Goal: Task Accomplishment & Management: Manage account settings

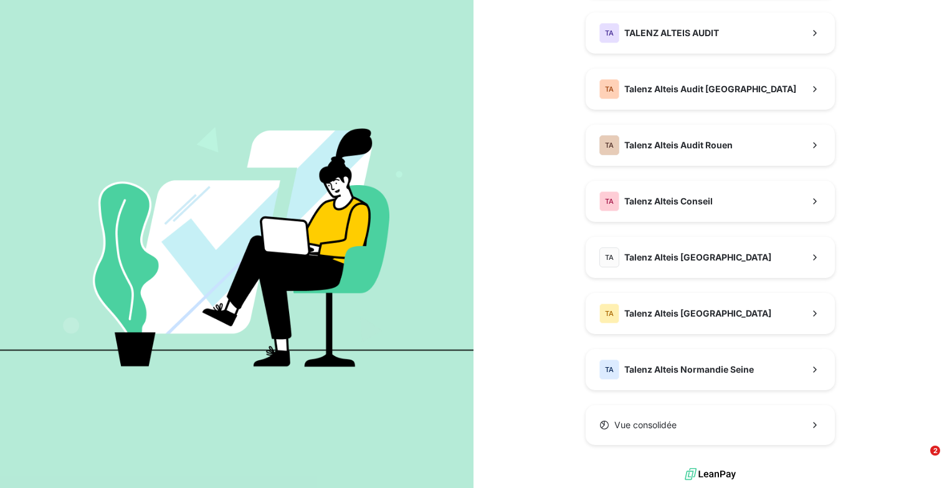
scroll to position [347, 0]
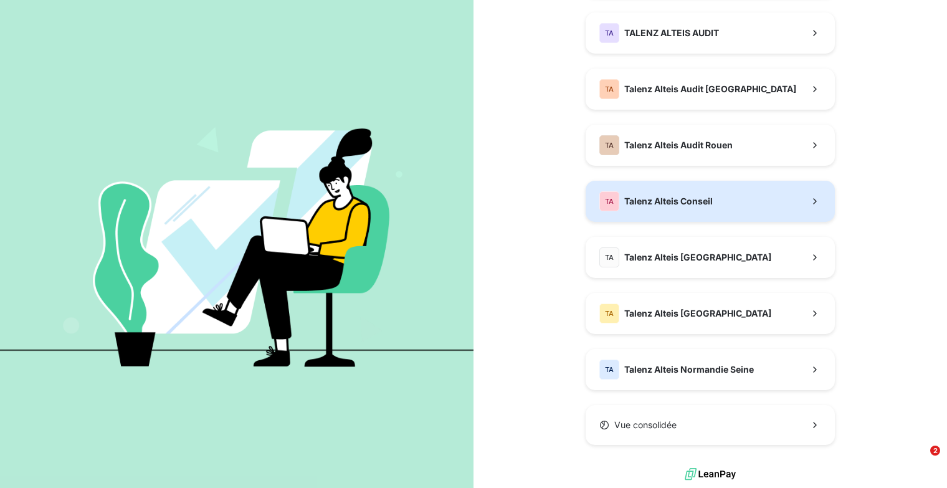
click at [662, 201] on span "Talenz Alteis Conseil" at bounding box center [668, 201] width 88 height 12
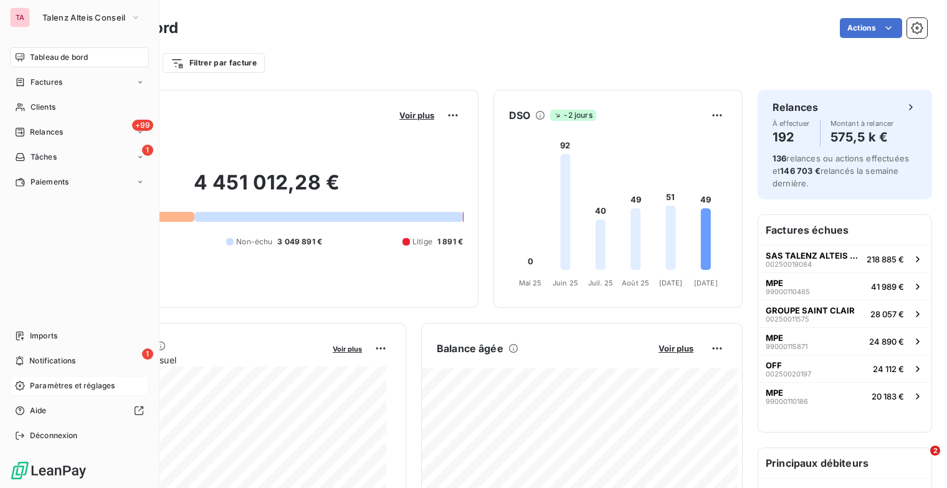
click at [53, 385] on span "Paramètres et réglages" at bounding box center [72, 385] width 85 height 11
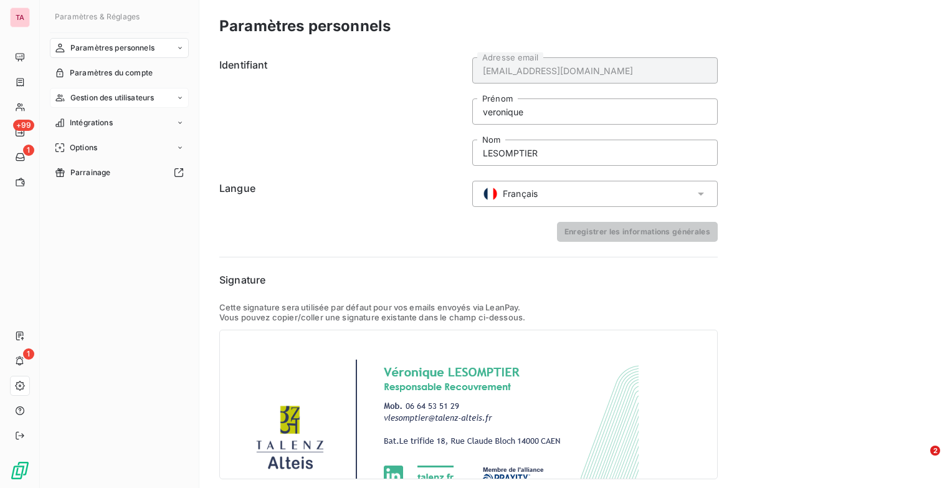
click at [177, 96] on icon at bounding box center [179, 97] width 7 height 7
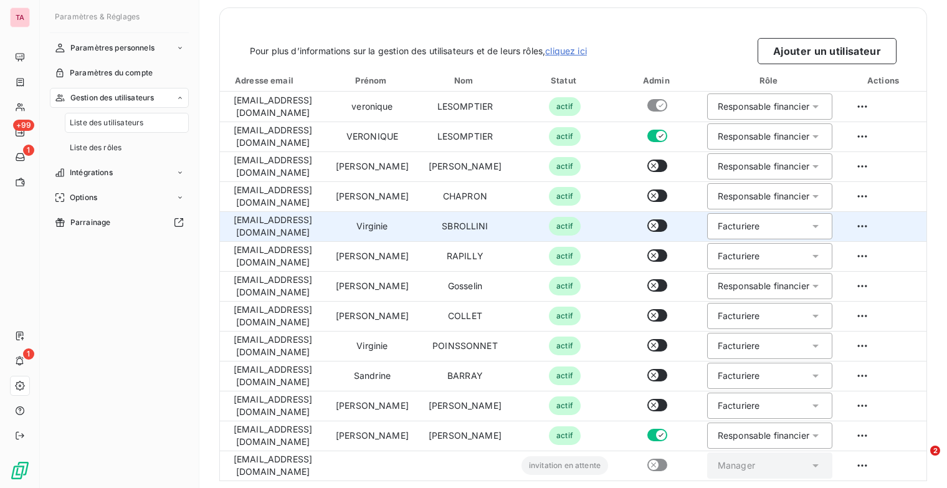
scroll to position [57, 0]
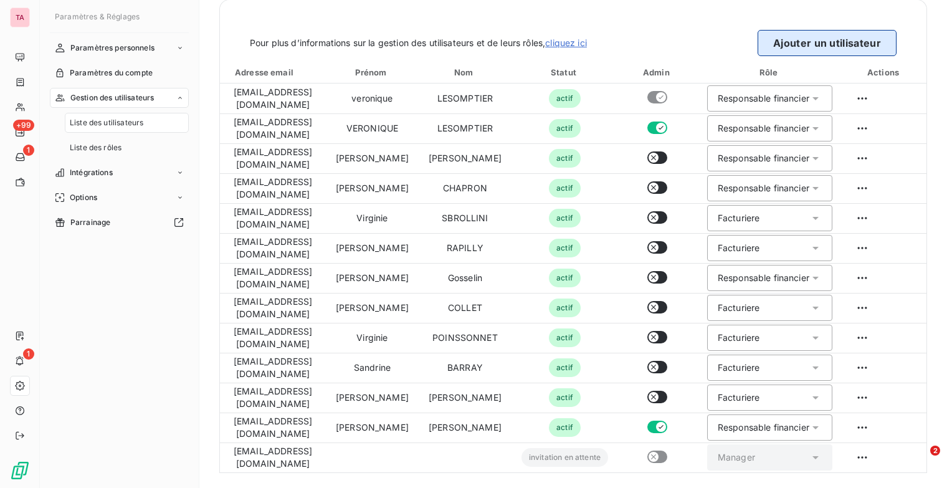
click at [844, 43] on button "Ajouter un utilisateur" at bounding box center [827, 43] width 139 height 26
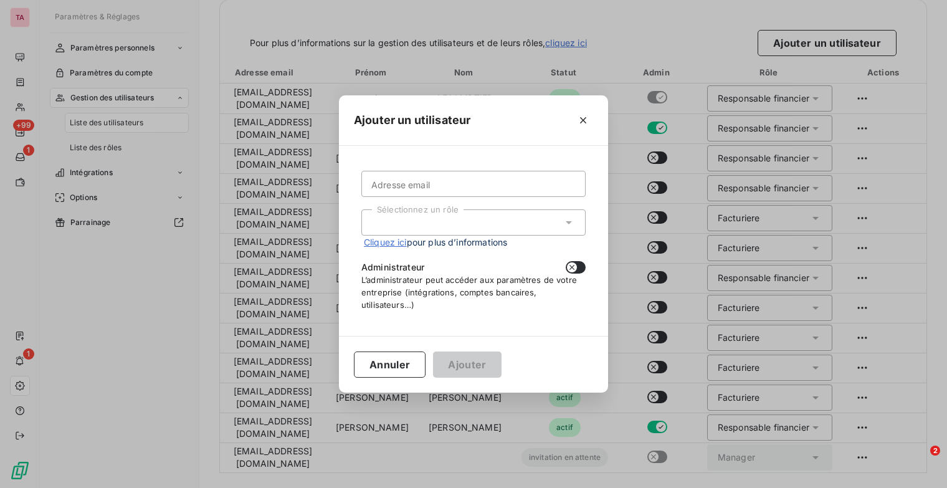
click at [561, 229] on div "Sélectionnez un rôle" at bounding box center [473, 222] width 224 height 26
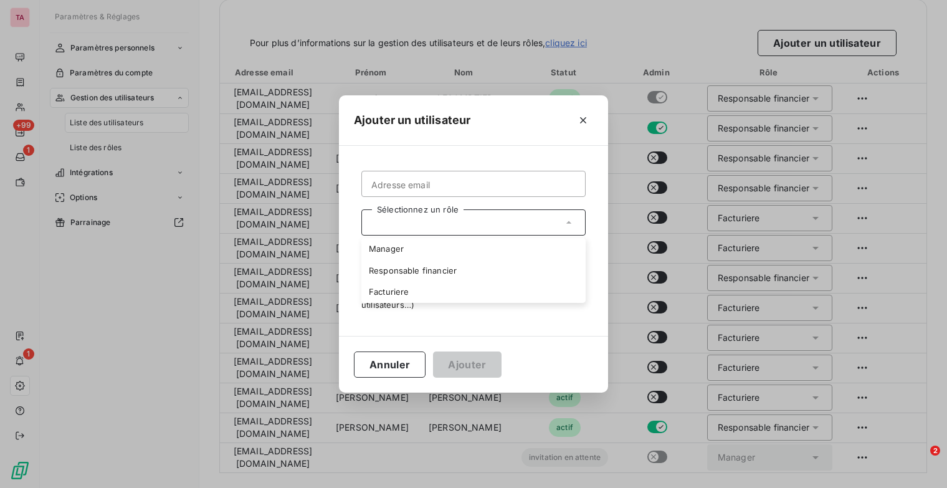
click at [548, 221] on div "Sélectionnez un rôle" at bounding box center [473, 222] width 224 height 26
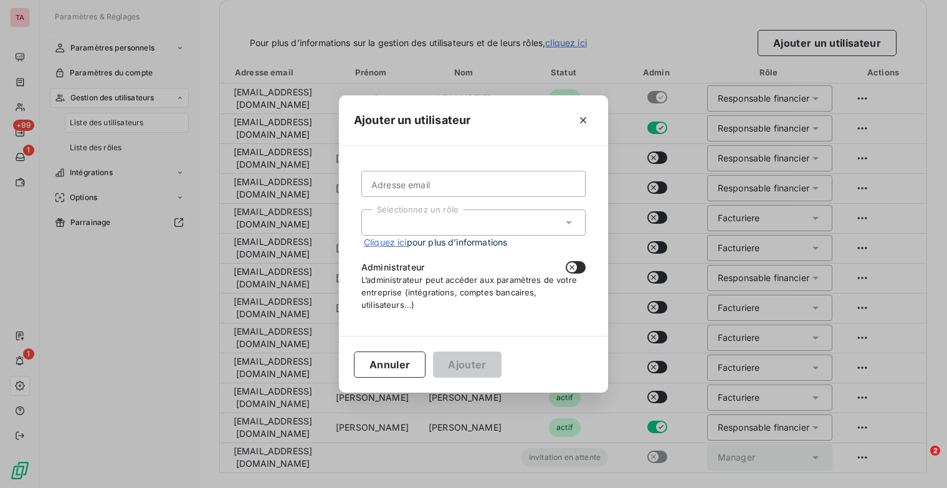
click at [585, 266] on button "button" at bounding box center [576, 267] width 20 height 12
click at [571, 268] on button "button" at bounding box center [576, 267] width 20 height 12
click at [582, 269] on button "button" at bounding box center [576, 267] width 20 height 12
click at [571, 270] on button "button" at bounding box center [576, 267] width 20 height 12
checkbox input "false"
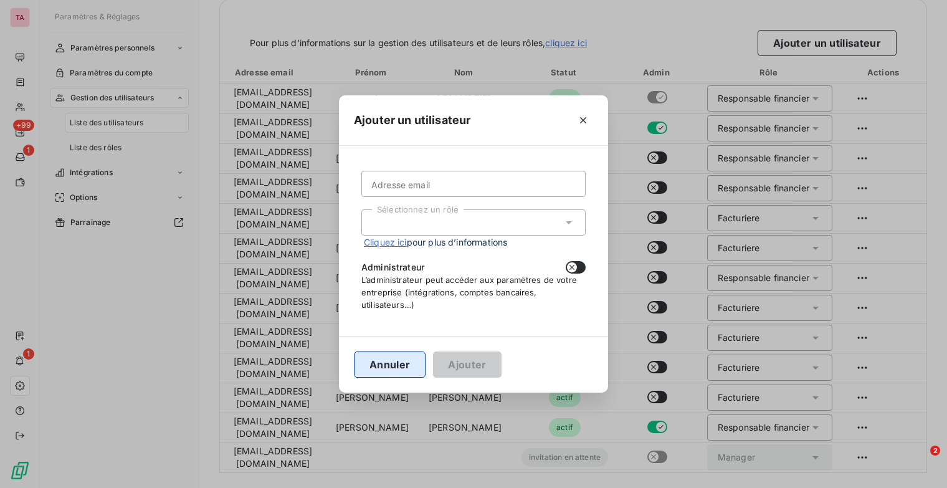
click at [402, 370] on button "Annuler" at bounding box center [390, 364] width 72 height 26
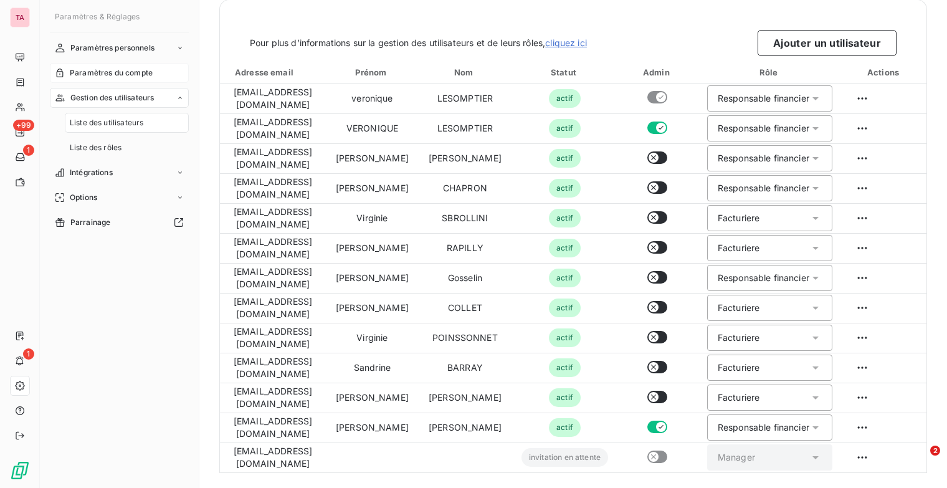
click at [127, 79] on div "Paramètres du compte" at bounding box center [119, 73] width 139 height 20
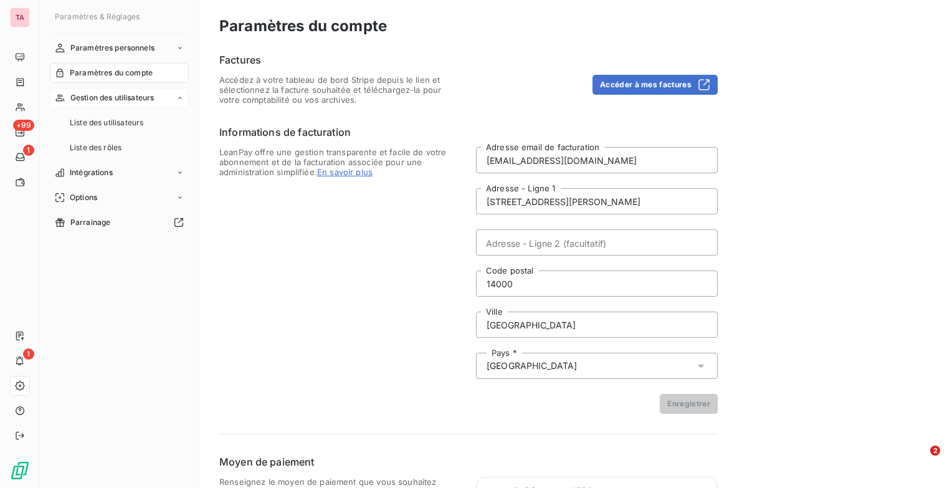
click at [130, 97] on span "Gestion des utilisateurs" at bounding box center [112, 97] width 84 height 11
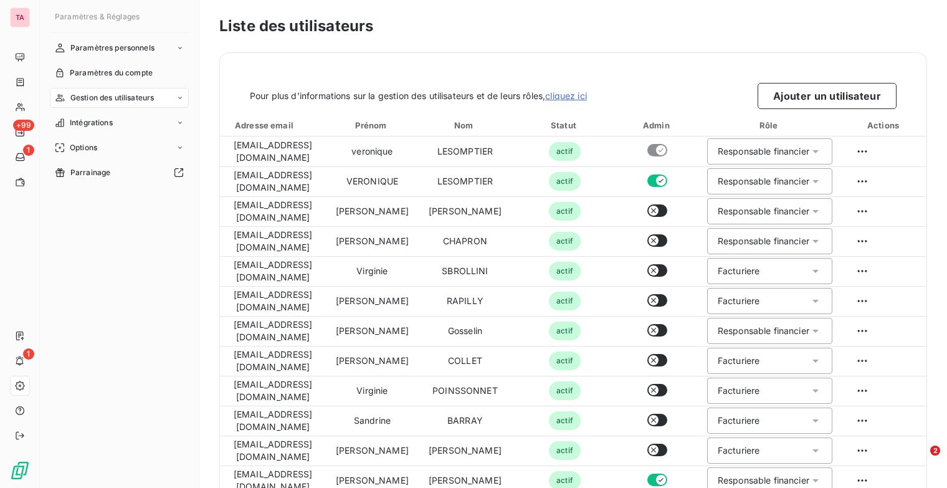
click at [176, 98] on icon at bounding box center [179, 97] width 7 height 7
click at [128, 123] on span "Liste des utilisateurs" at bounding box center [107, 122] width 74 height 11
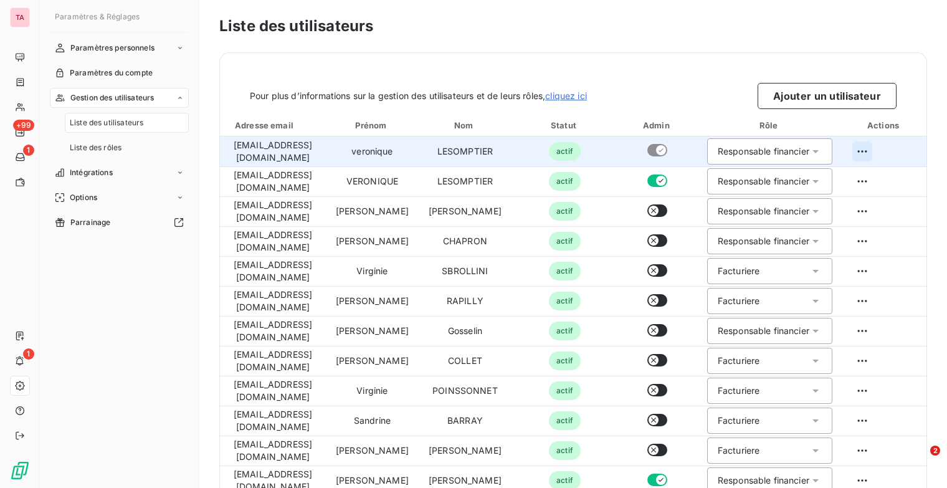
click at [888, 149] on html "TA +99 1 1 Paramètres & Réglages Paramètres personnels Paramètres du compte Ges…" at bounding box center [473, 244] width 947 height 488
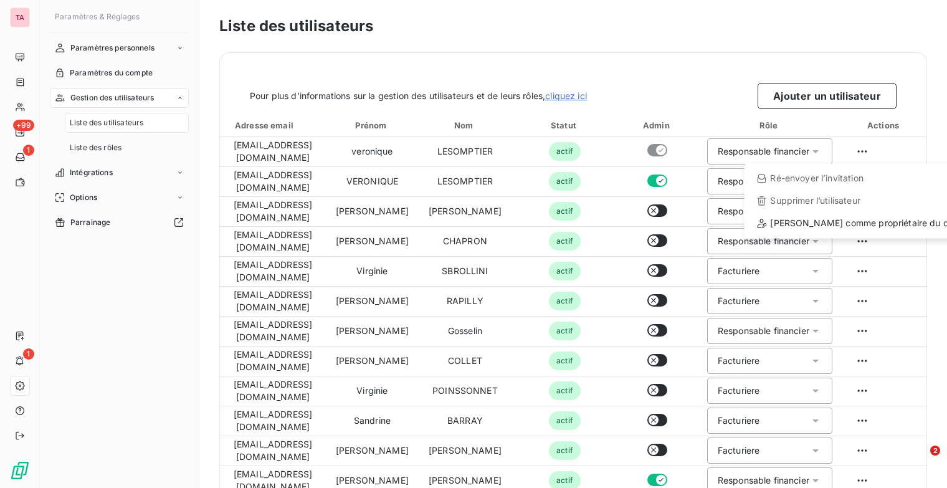
click at [659, 39] on html "TA +99 1 1 Paramètres & Réglages Paramètres personnels Paramètres du compte Ges…" at bounding box center [473, 244] width 947 height 488
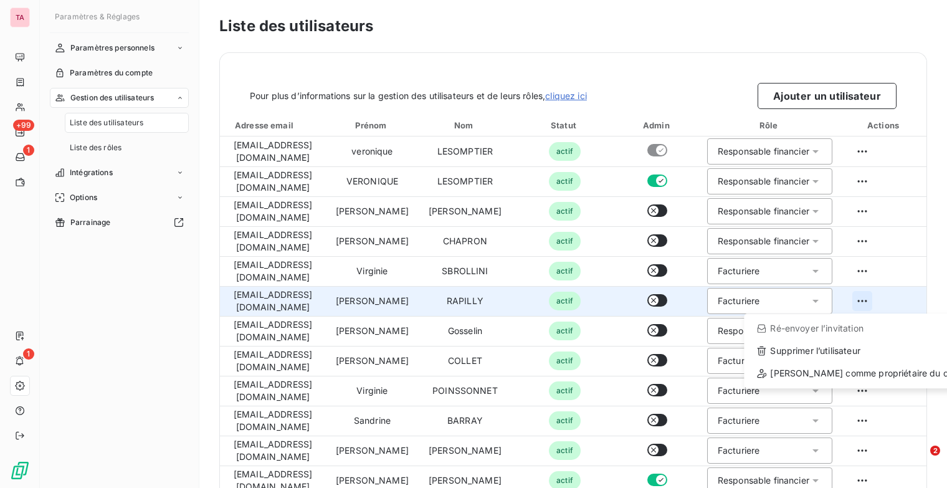
click at [892, 300] on html "TA +99 1 1 Paramètres & Réglages Paramètres personnels Paramètres du compte Ges…" at bounding box center [473, 244] width 947 height 488
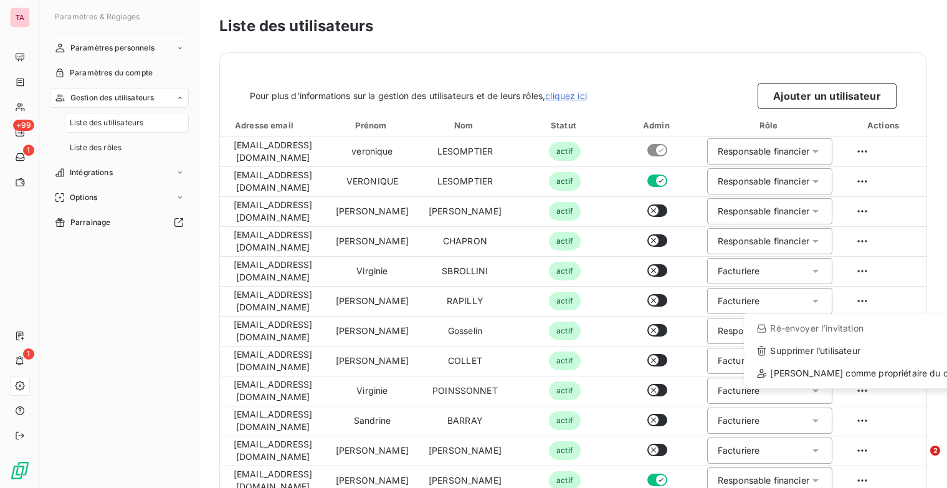
click at [684, 31] on html "TA +99 1 1 Paramètres & Réglages Paramètres personnels Paramètres du compte Ges…" at bounding box center [473, 244] width 947 height 488
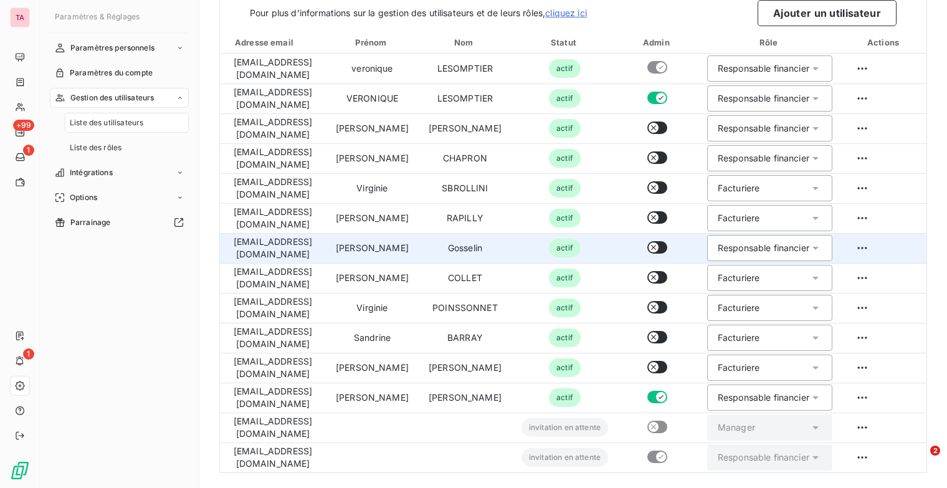
scroll to position [87, 0]
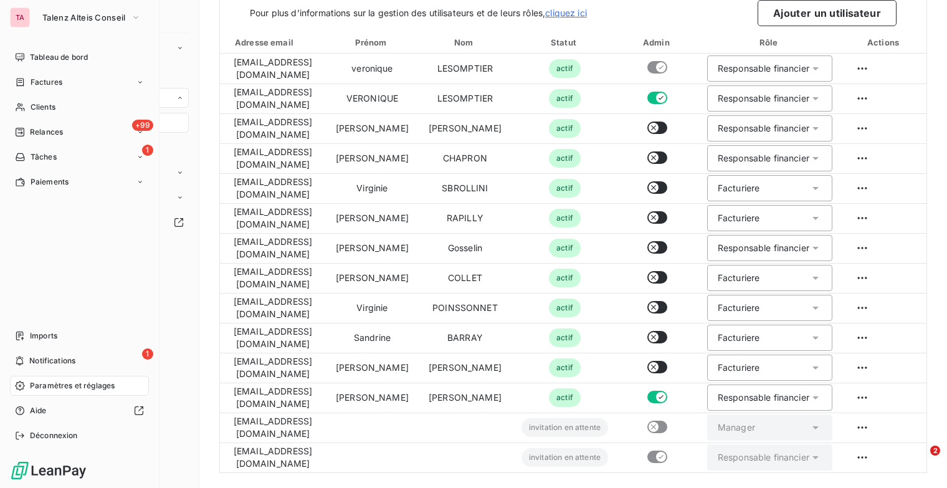
click at [27, 391] on div "Paramètres et réglages" at bounding box center [79, 386] width 139 height 20
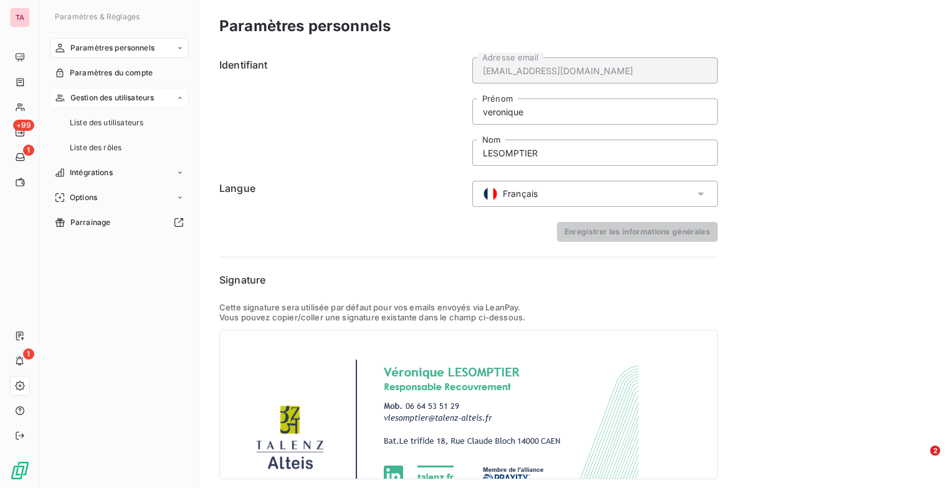
click at [179, 95] on icon at bounding box center [179, 97] width 7 height 7
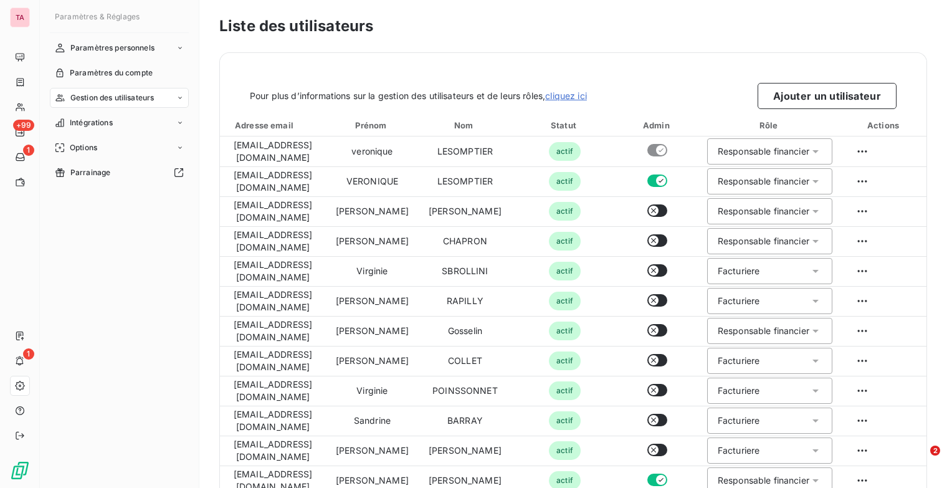
click at [179, 95] on icon at bounding box center [179, 97] width 7 height 7
click at [126, 124] on span "Liste des utilisateurs" at bounding box center [107, 122] width 74 height 11
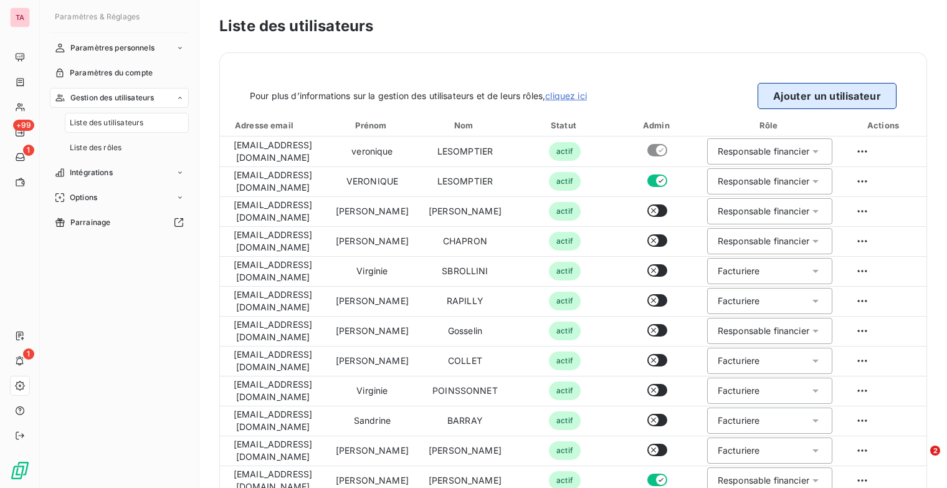
click at [865, 97] on button "Ajouter un utilisateur" at bounding box center [827, 96] width 139 height 26
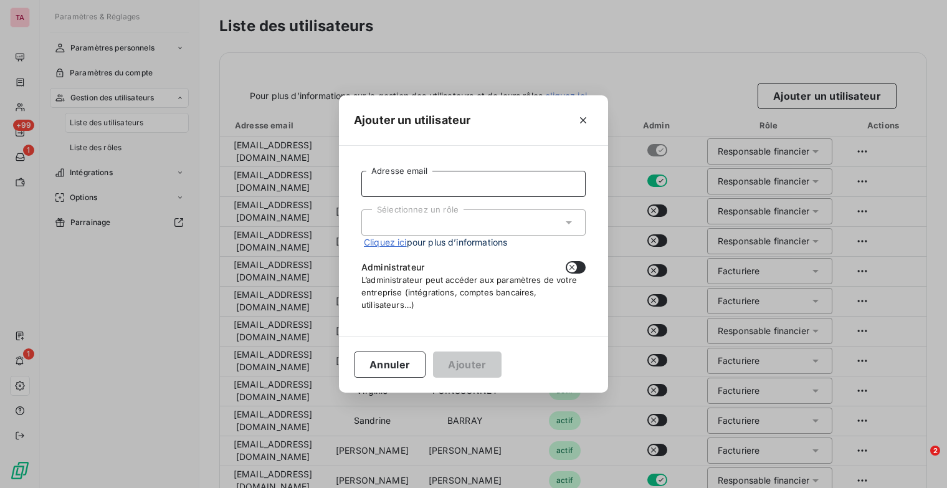
click at [463, 182] on input "Adresse email" at bounding box center [473, 184] width 224 height 26
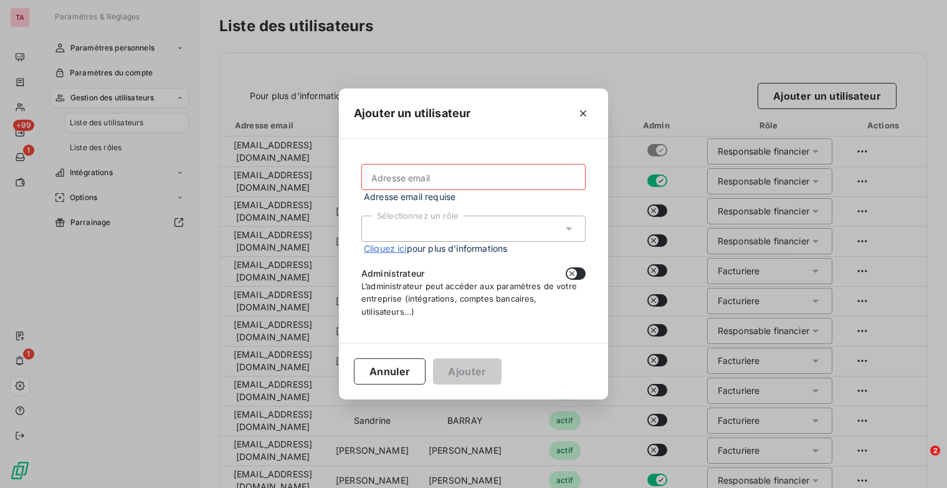
click at [567, 221] on div "Sélectionnez un rôle" at bounding box center [473, 229] width 224 height 26
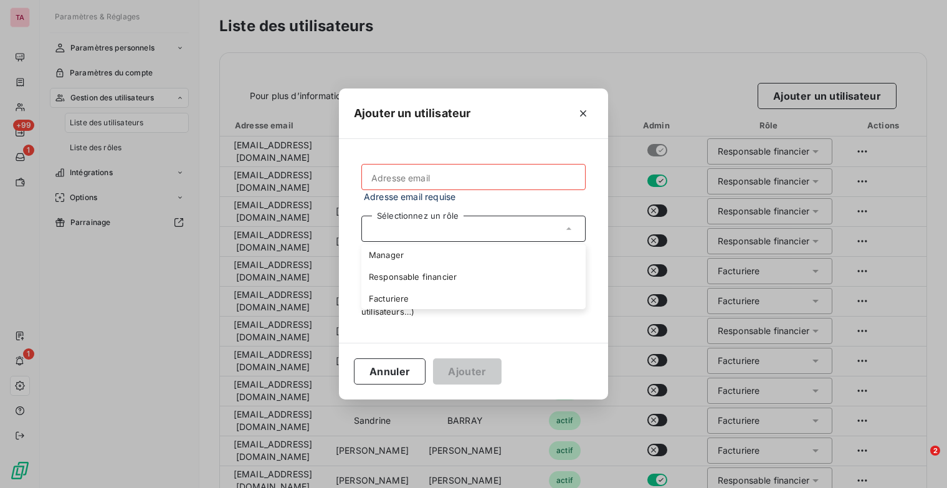
click at [523, 230] on div "Sélectionnez un rôle" at bounding box center [473, 229] width 224 height 26
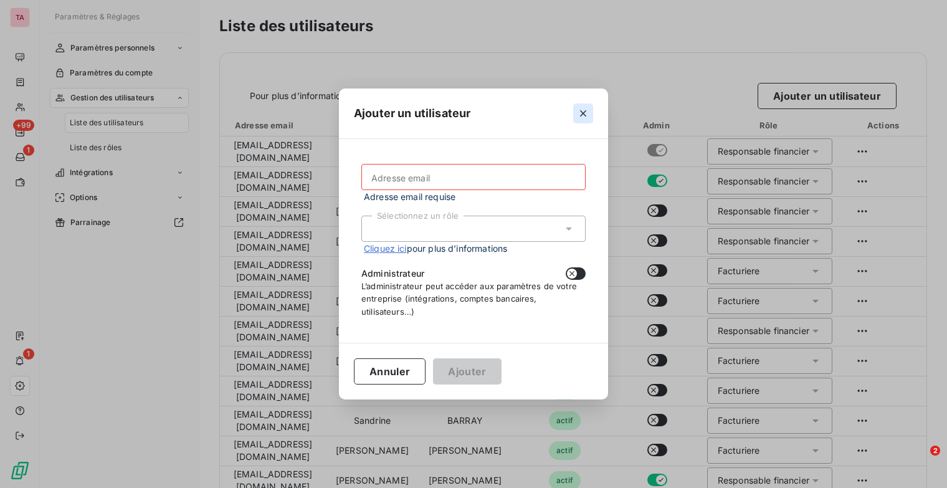
click at [588, 113] on icon "button" at bounding box center [583, 113] width 12 height 12
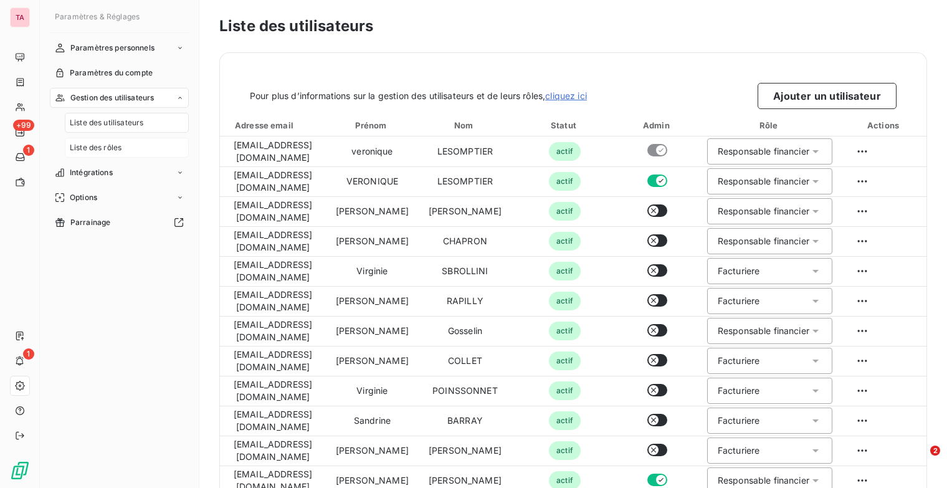
click at [110, 145] on span "Liste des rôles" at bounding box center [96, 147] width 52 height 11
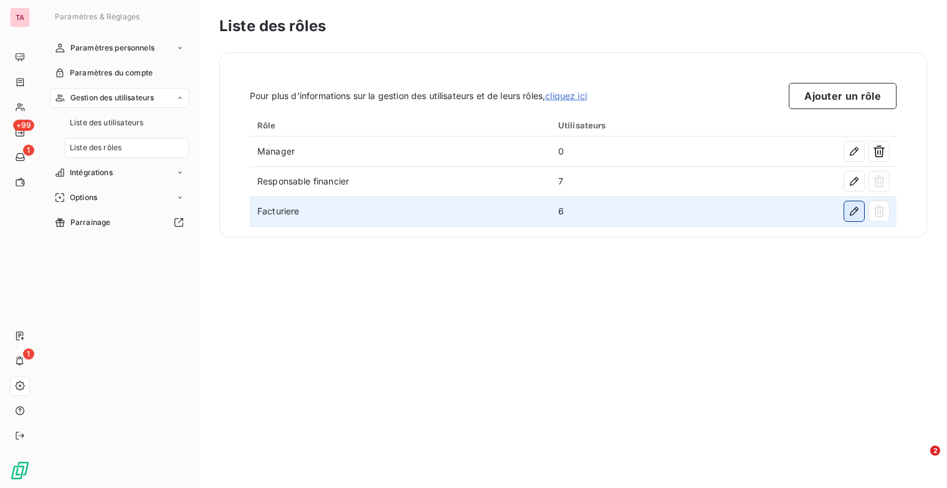
click at [858, 208] on icon "button" at bounding box center [854, 211] width 9 height 9
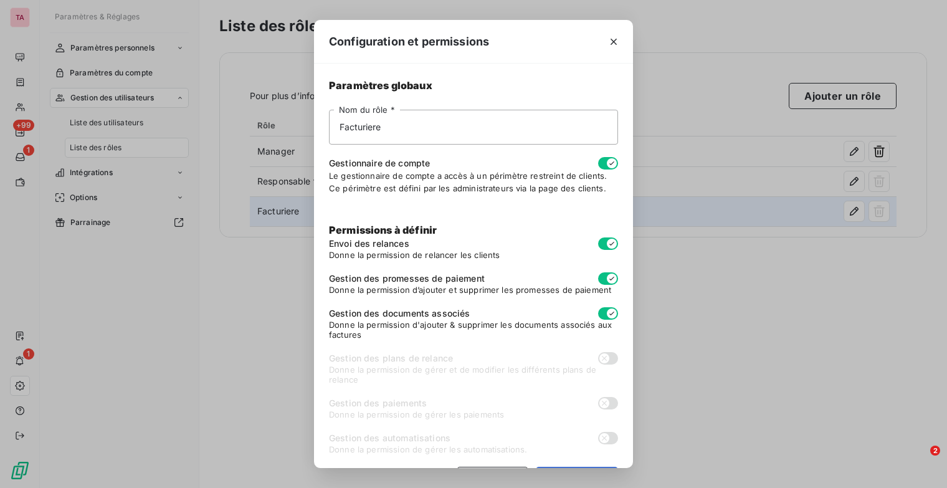
click at [720, 262] on div "Configuration et permissions Paramètres globaux Facturiere Nom du rôle * Gestio…" at bounding box center [473, 244] width 947 height 488
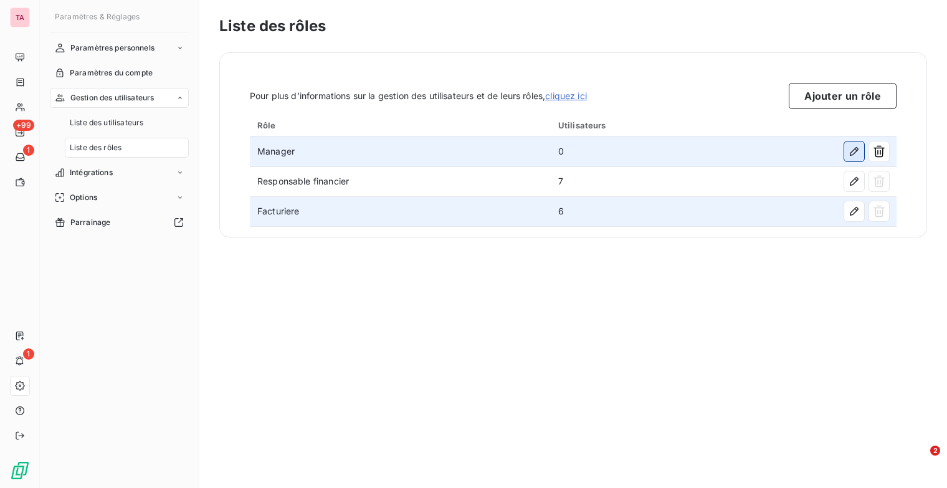
click at [855, 145] on icon "button" at bounding box center [854, 151] width 12 height 12
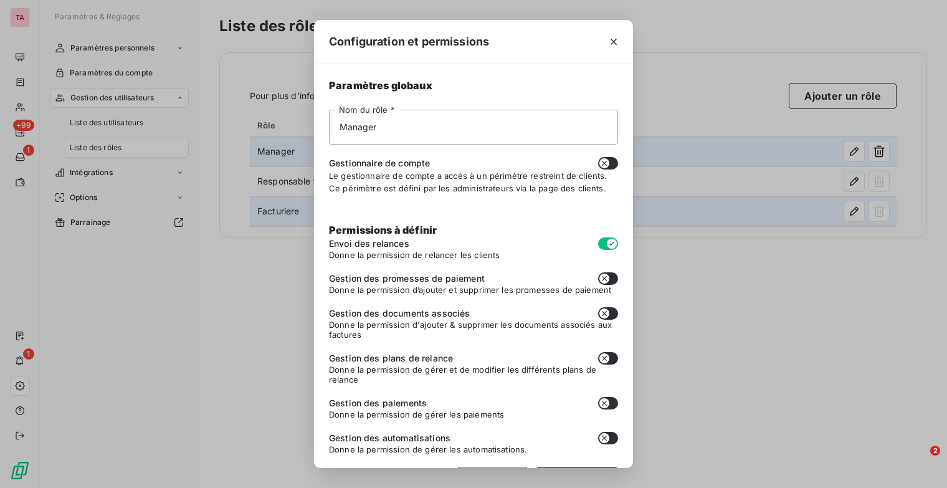
scroll to position [39, 0]
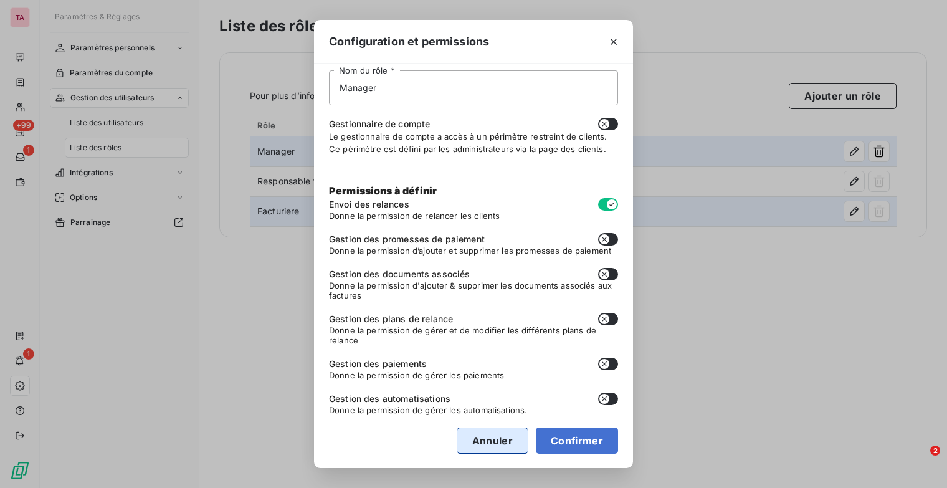
click at [506, 442] on button "Annuler" at bounding box center [493, 441] width 72 height 26
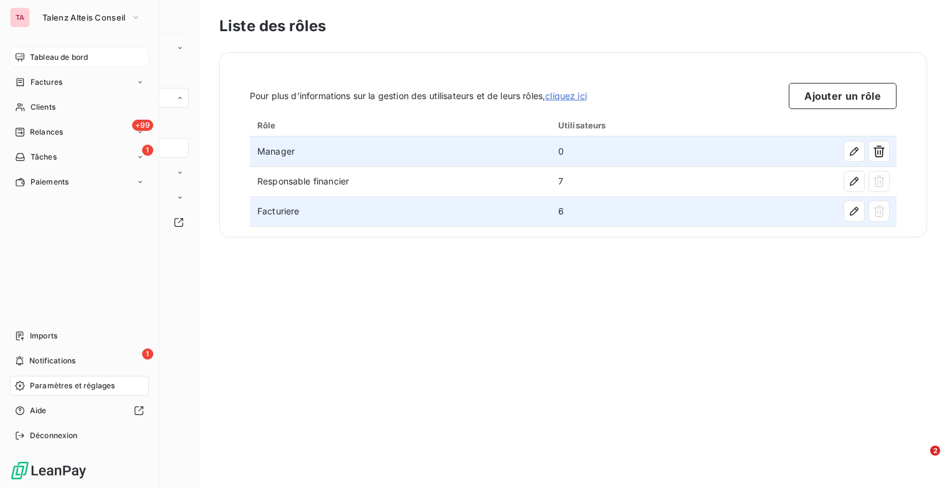
click at [76, 58] on span "Tableau de bord" at bounding box center [59, 57] width 58 height 11
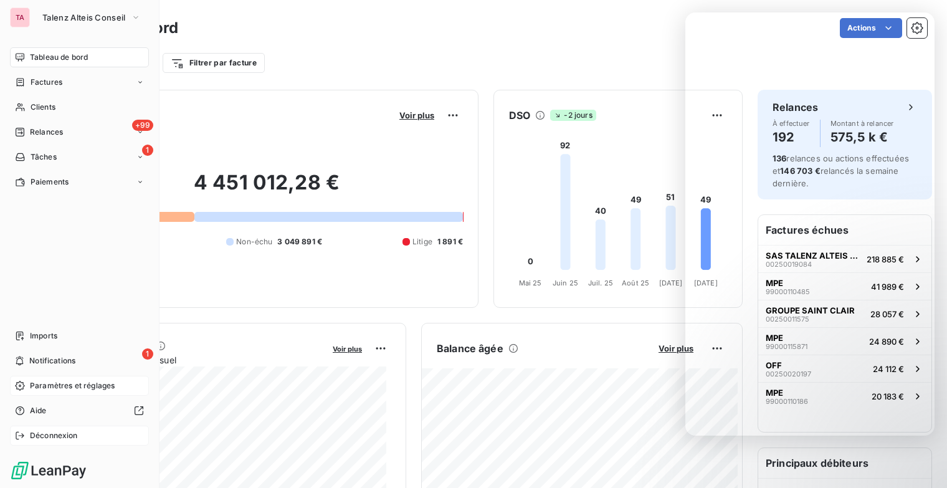
click at [28, 433] on div "Déconnexion" at bounding box center [79, 436] width 139 height 20
